Goal: Transaction & Acquisition: Purchase product/service

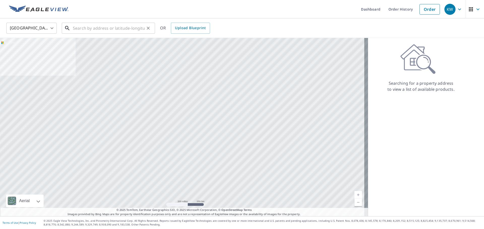
click at [85, 28] on input "text" at bounding box center [109, 28] width 72 height 14
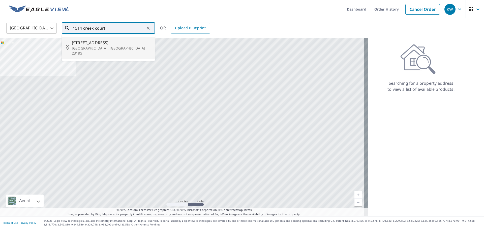
click at [103, 41] on span "[STREET_ADDRESS]" at bounding box center [111, 43] width 79 height 6
type input "[STREET_ADDRESS]"
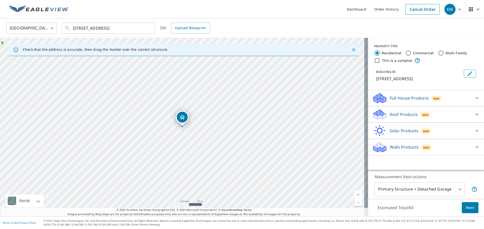
click at [400, 113] on p "Roof Products" at bounding box center [403, 115] width 28 height 6
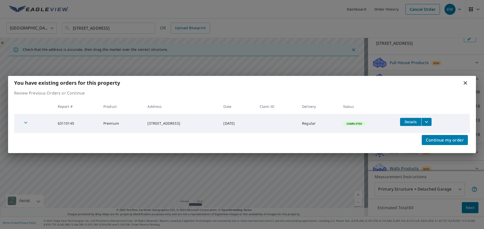
scroll to position [41, 0]
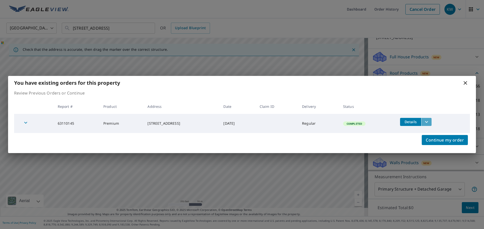
click at [429, 124] on icon "filesDropdownBtn-63110145" at bounding box center [426, 122] width 6 height 6
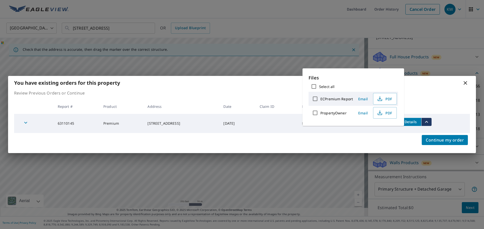
click at [315, 99] on input "ECPremium Report" at bounding box center [315, 99] width 11 height 11
checkbox input "true"
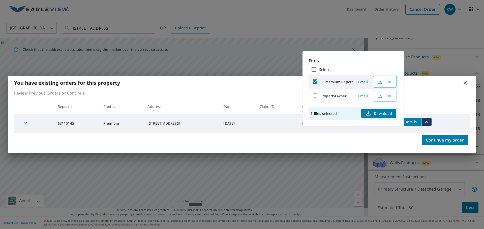
click at [384, 84] on span "PDF" at bounding box center [384, 82] width 16 height 6
click at [465, 84] on icon at bounding box center [465, 83] width 6 height 6
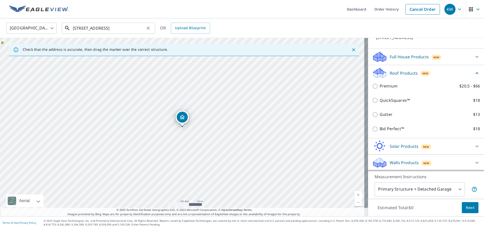
click at [79, 28] on input "[STREET_ADDRESS]" at bounding box center [109, 28] width 72 height 14
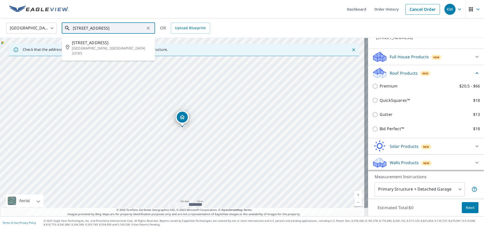
type input "[STREET_ADDRESS]"
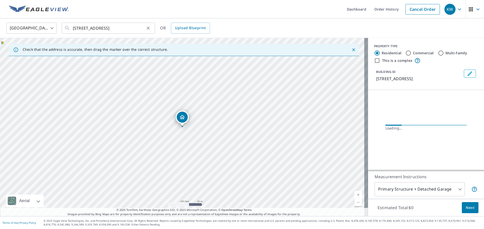
scroll to position [0, 0]
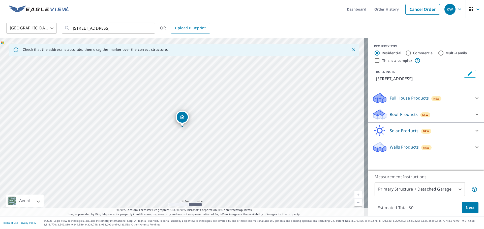
click at [411, 112] on p "Roof Products" at bounding box center [403, 115] width 28 height 6
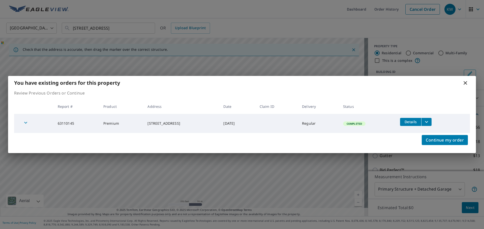
click at [392, 129] on td "Completed" at bounding box center [367, 123] width 57 height 19
click at [443, 141] on span "Continue my order" at bounding box center [444, 140] width 38 height 7
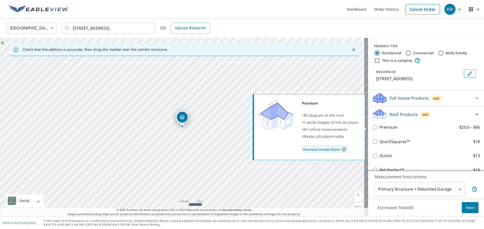
click at [388, 128] on p "Premium" at bounding box center [388, 127] width 18 height 6
click at [379, 128] on input "Premium $20.5 - $66" at bounding box center [376, 128] width 8 height 6
checkbox input "true"
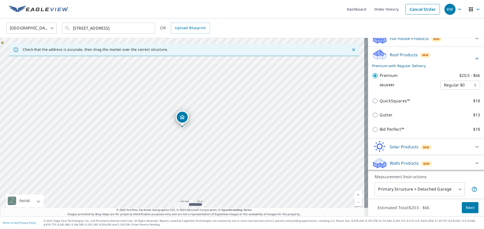
scroll to position [60, 0]
click at [468, 209] on span "Next" at bounding box center [470, 208] width 9 height 6
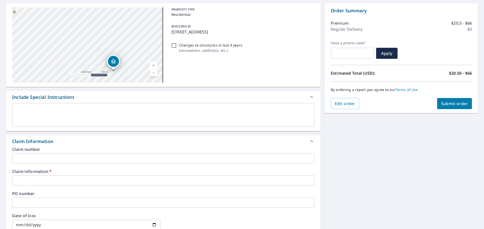
scroll to position [76, 0]
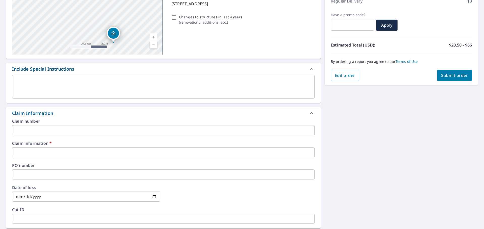
click at [98, 152] on input "text" at bounding box center [163, 153] width 302 height 10
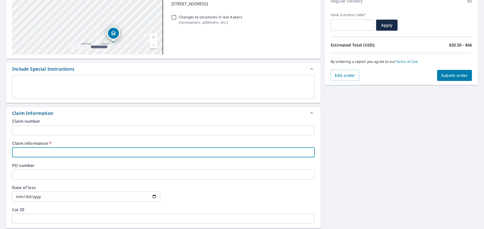
type input "t"
checkbox input "true"
type input "t"
checkbox input "true"
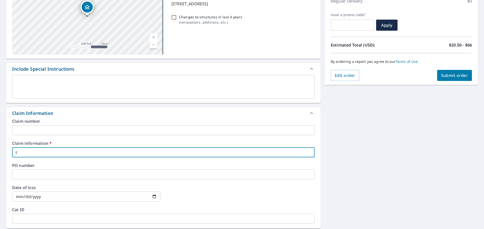
type input "to"
checkbox input "true"
type input "[PERSON_NAME]"
checkbox input "true"
type input "tomm"
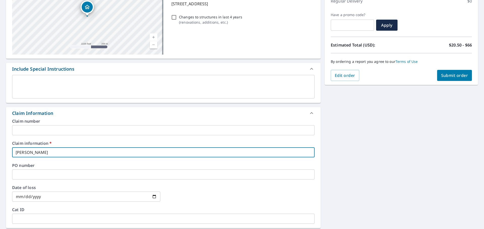
checkbox input "true"
type input "[PERSON_NAME]"
checkbox input "true"
type input "[PERSON_NAME]"
checkbox input "true"
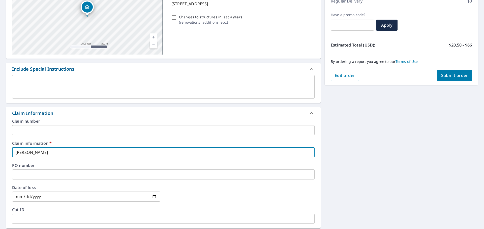
type input "[PERSON_NAME]"
checkbox input "true"
type input "[PERSON_NAME] la"
checkbox input "true"
type input "[PERSON_NAME]"
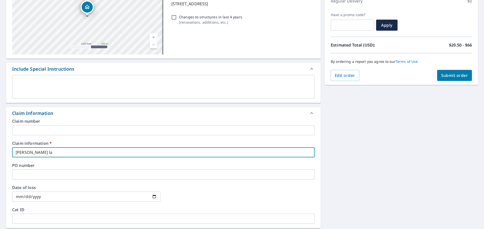
checkbox input "true"
type input "[PERSON_NAME]"
checkbox input "true"
type input "[PERSON_NAME]"
click at [451, 78] on span "Submit order" at bounding box center [454, 76] width 27 height 6
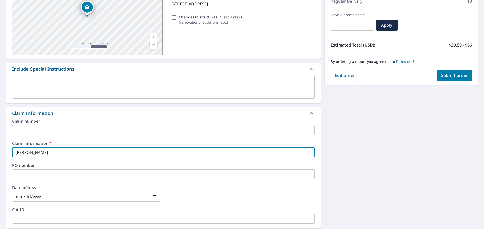
checkbox input "true"
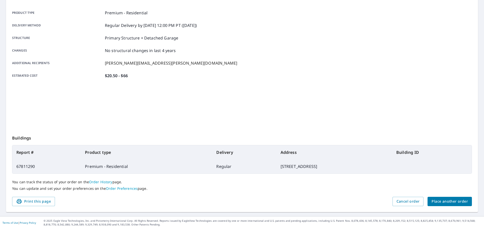
scroll to position [67, 0]
